Goal: Information Seeking & Learning: Find specific fact

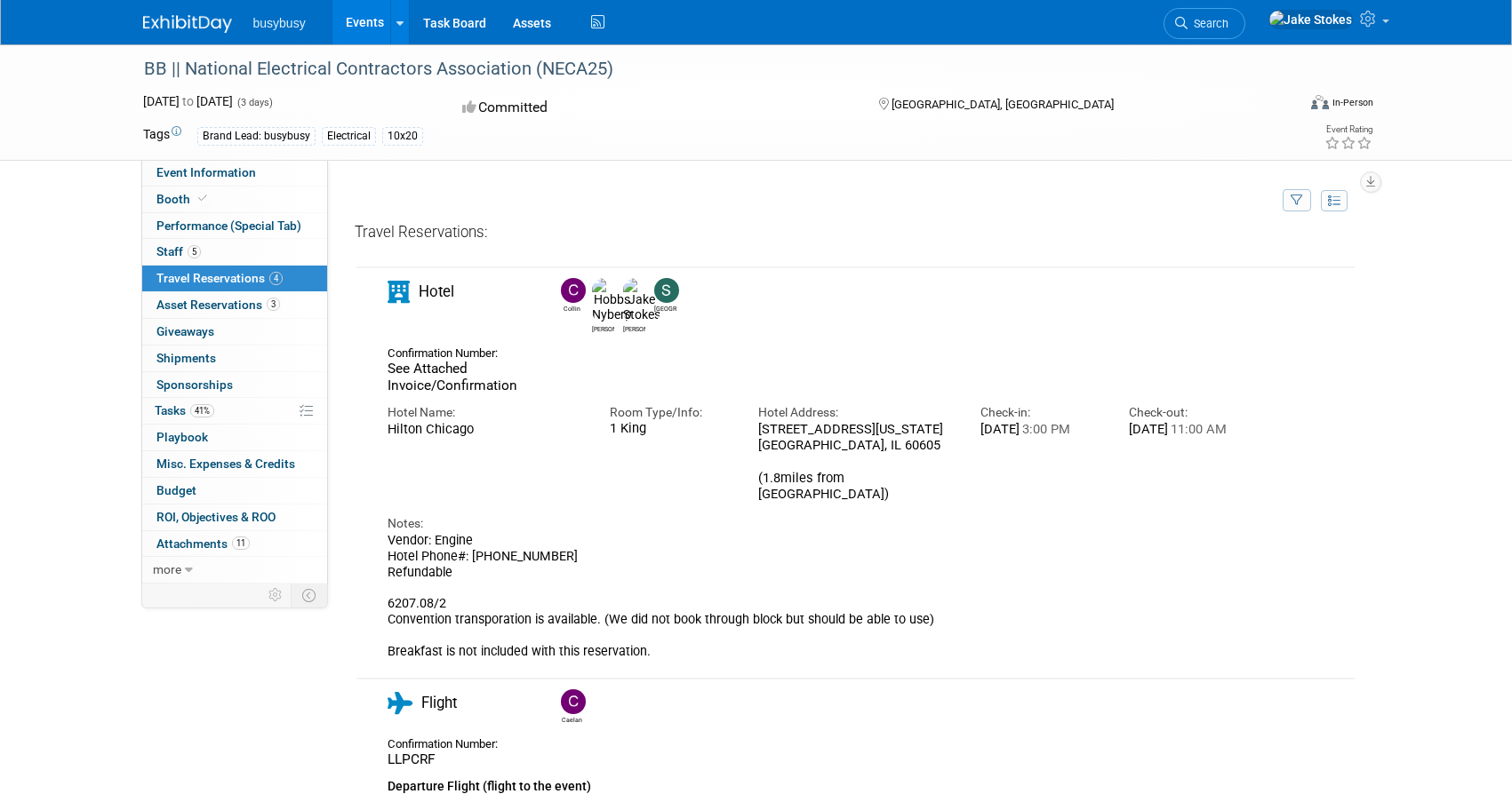
click at [460, 404] on div "Hotel Name:" at bounding box center [485, 412] width 196 height 17
click at [456, 421] on div "Hilton Chicago" at bounding box center [485, 429] width 196 height 16
drag, startPoint x: 483, startPoint y: 413, endPoint x: 399, endPoint y: 411, distance: 84.0
click at [383, 414] on div "Hotel Name: [GEOGRAPHIC_DATA]" at bounding box center [485, 416] width 223 height 43
copy div "Hilton Chicago"
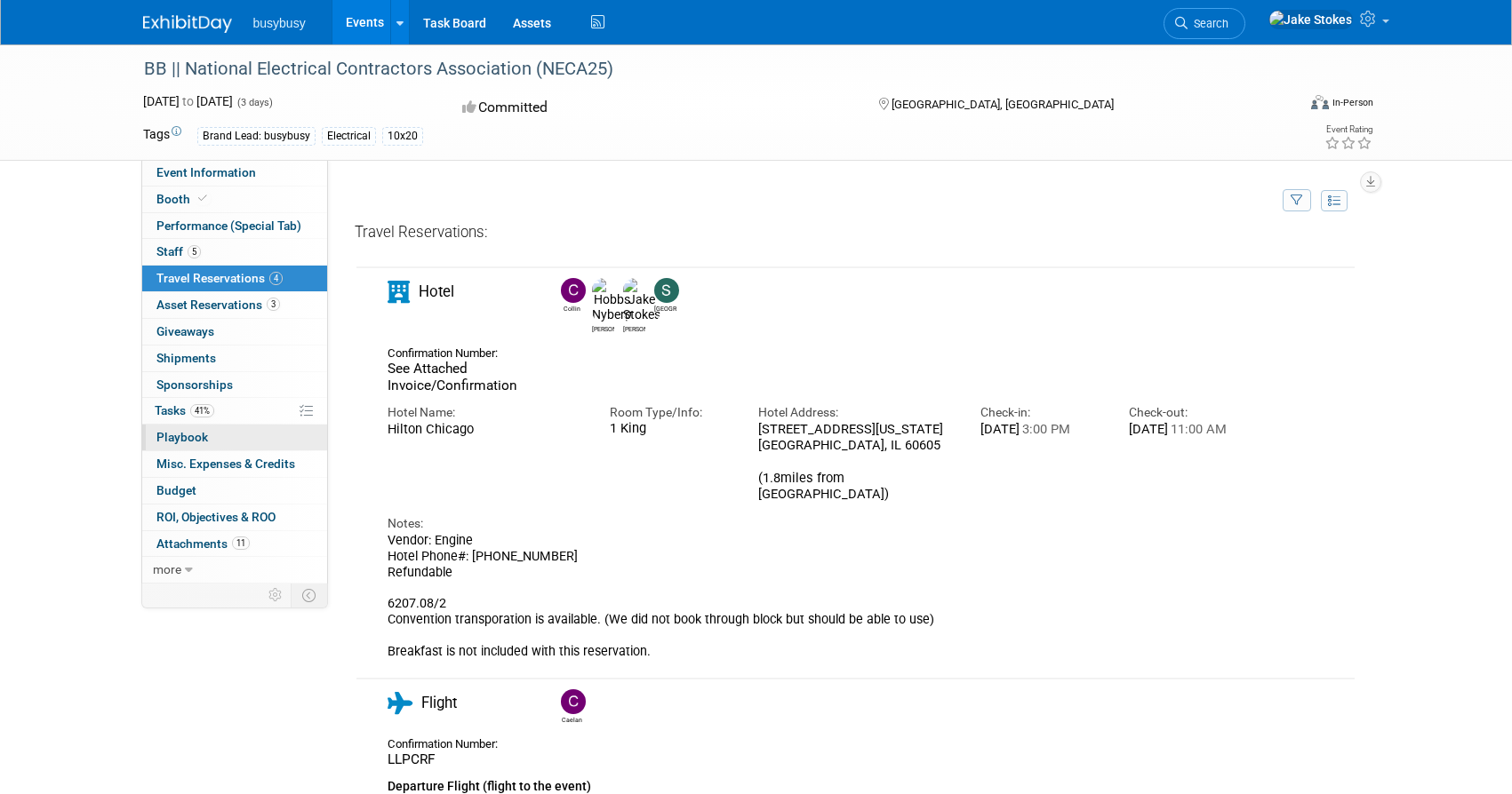
click at [223, 440] on link "0 Playbook 0" at bounding box center [235, 437] width 185 height 26
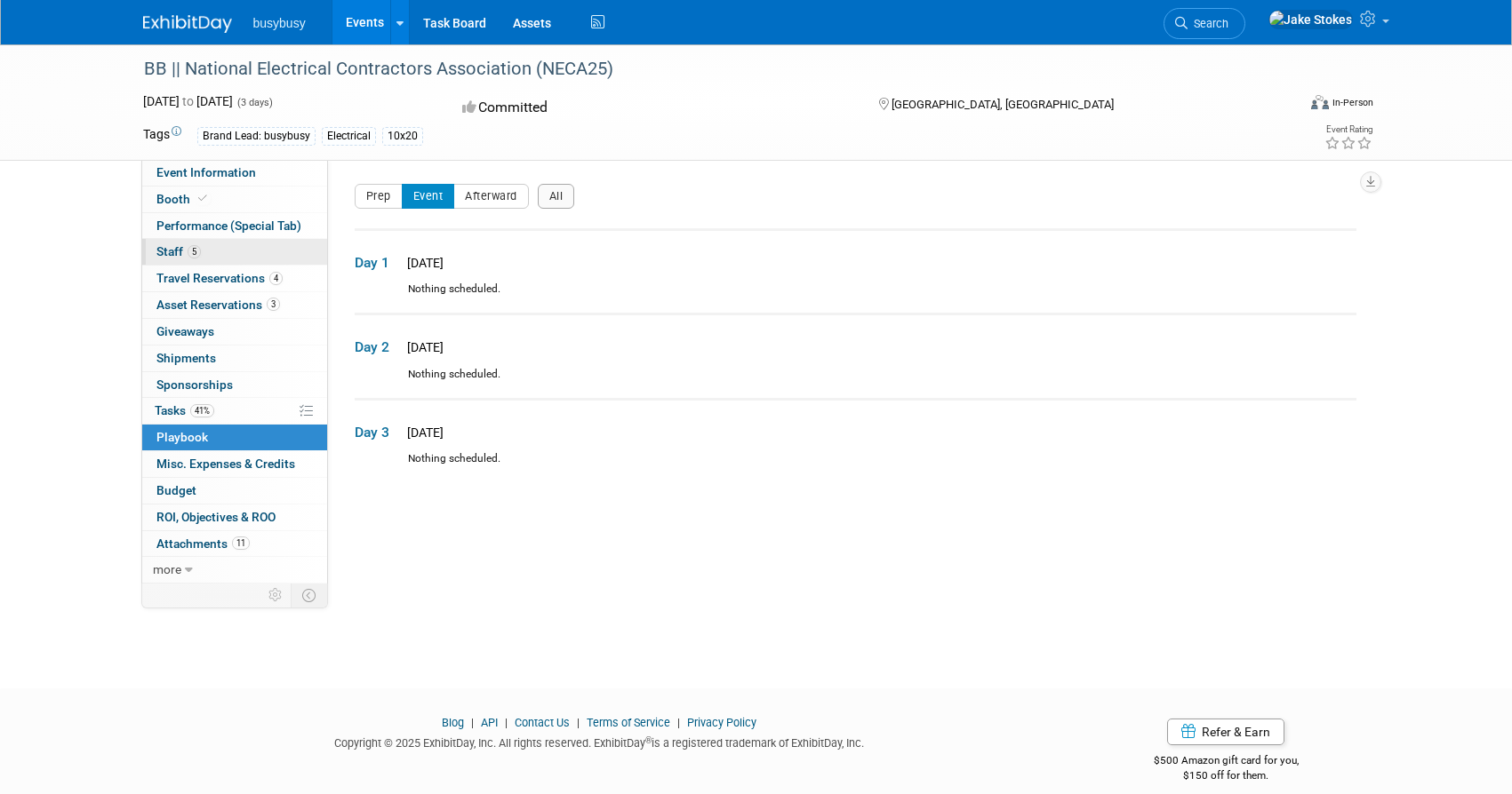
click at [221, 243] on link "5 Staff 5" at bounding box center [235, 252] width 185 height 26
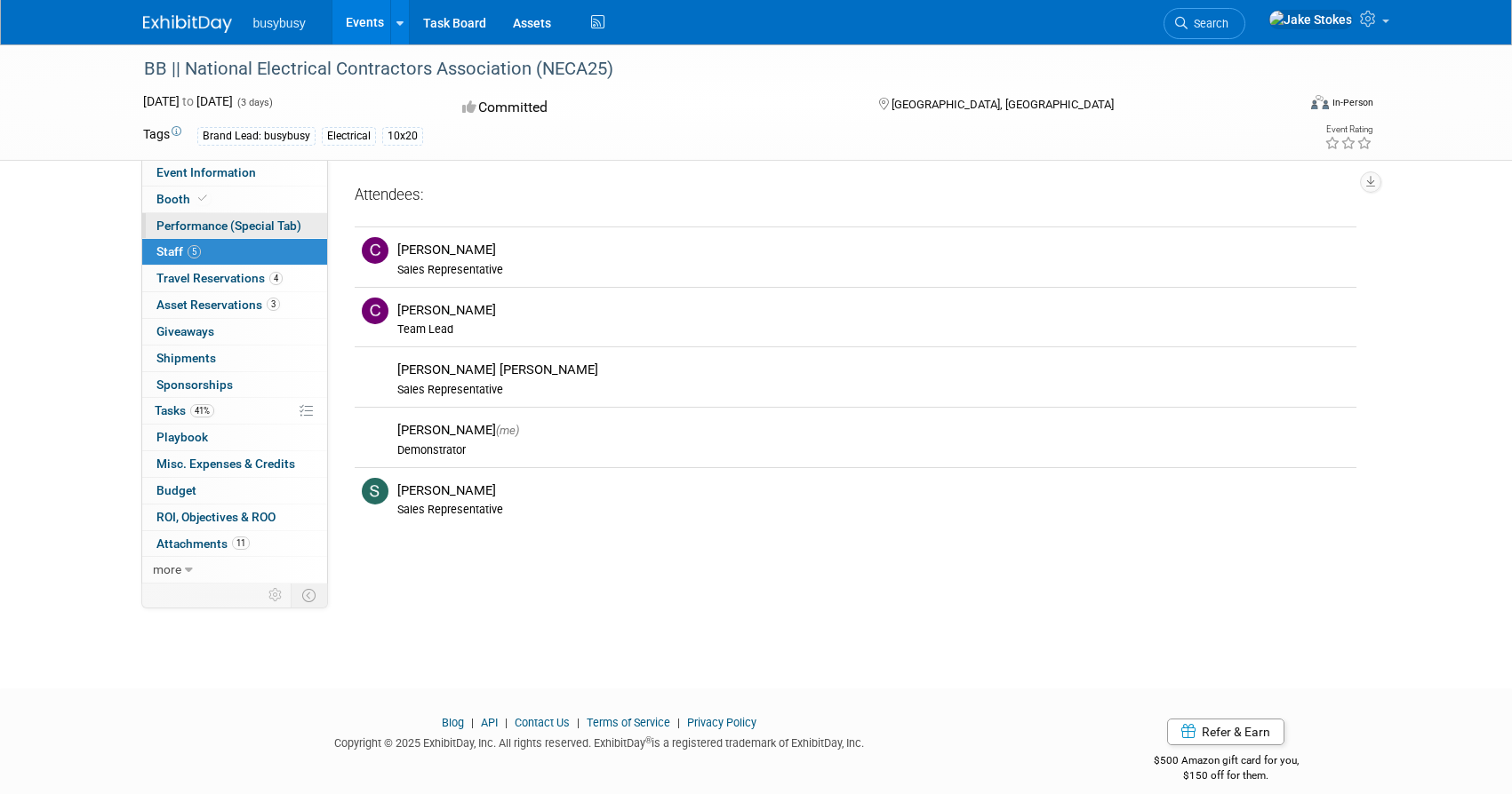
click at [214, 230] on span "Performance (Special Tab)" at bounding box center [229, 226] width 145 height 14
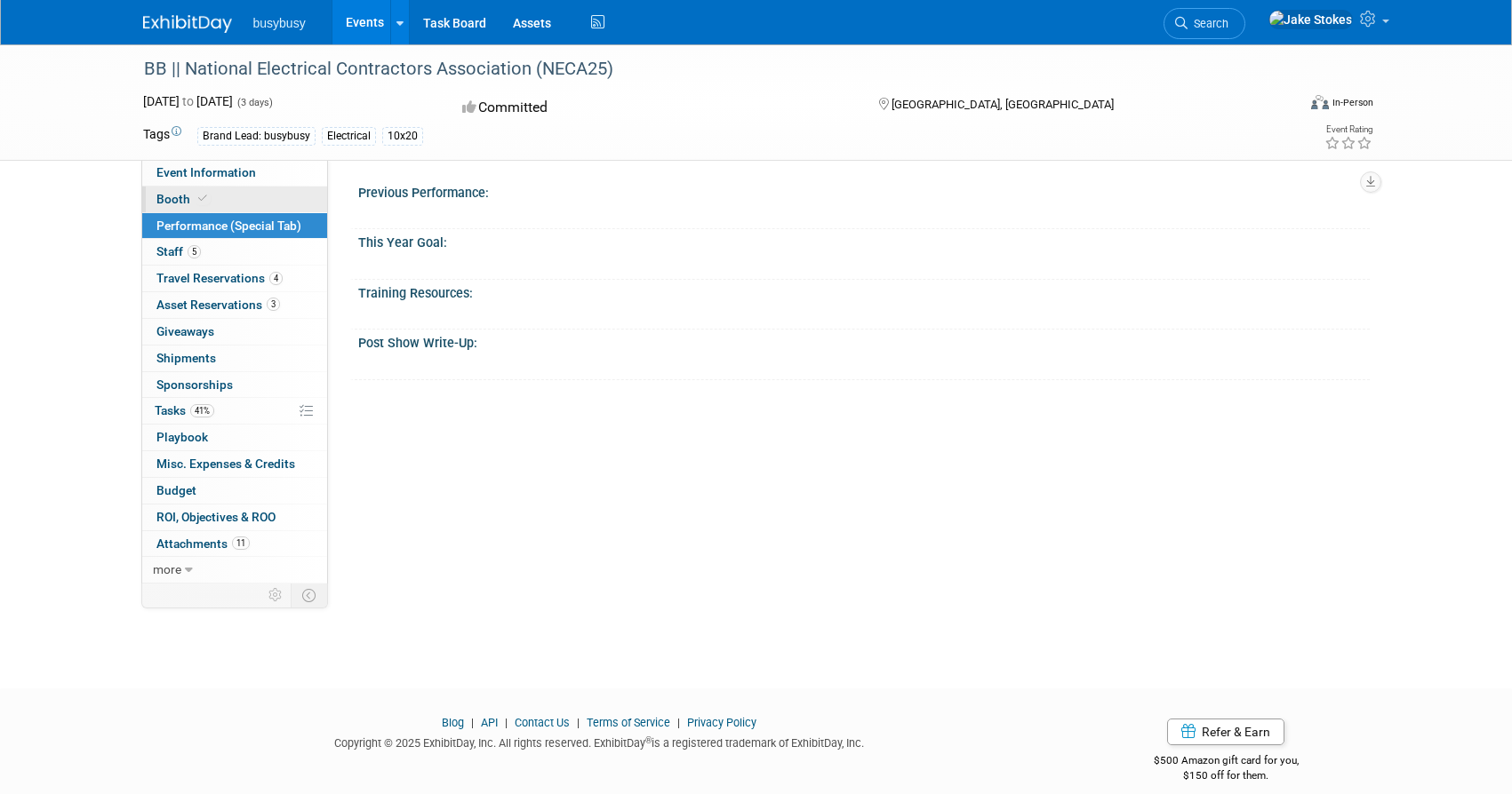
click at [216, 205] on link "Booth" at bounding box center [235, 200] width 185 height 26
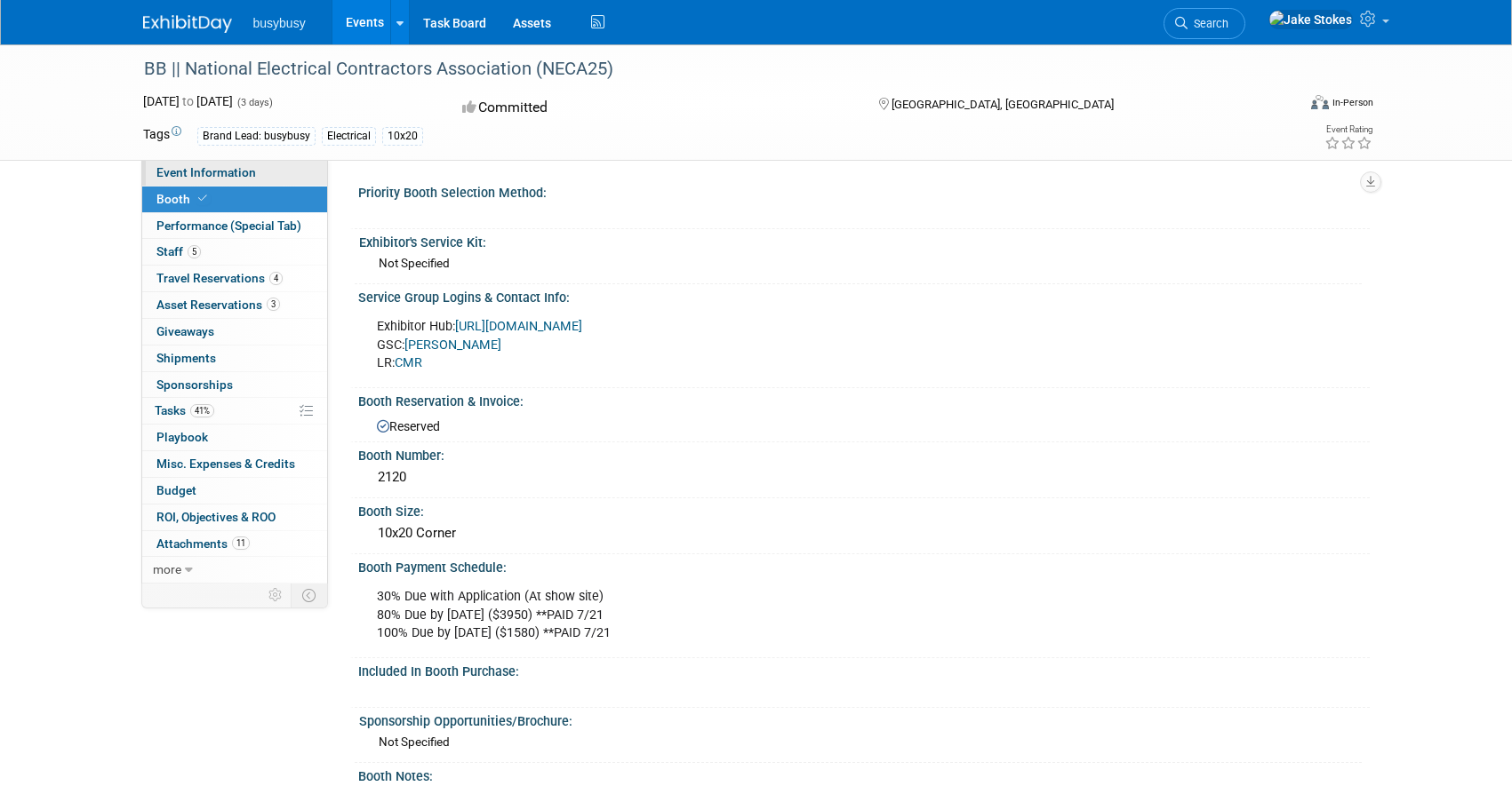
click at [216, 169] on span "Event Information" at bounding box center [206, 172] width 99 height 14
